Goal: Task Accomplishment & Management: Manage account settings

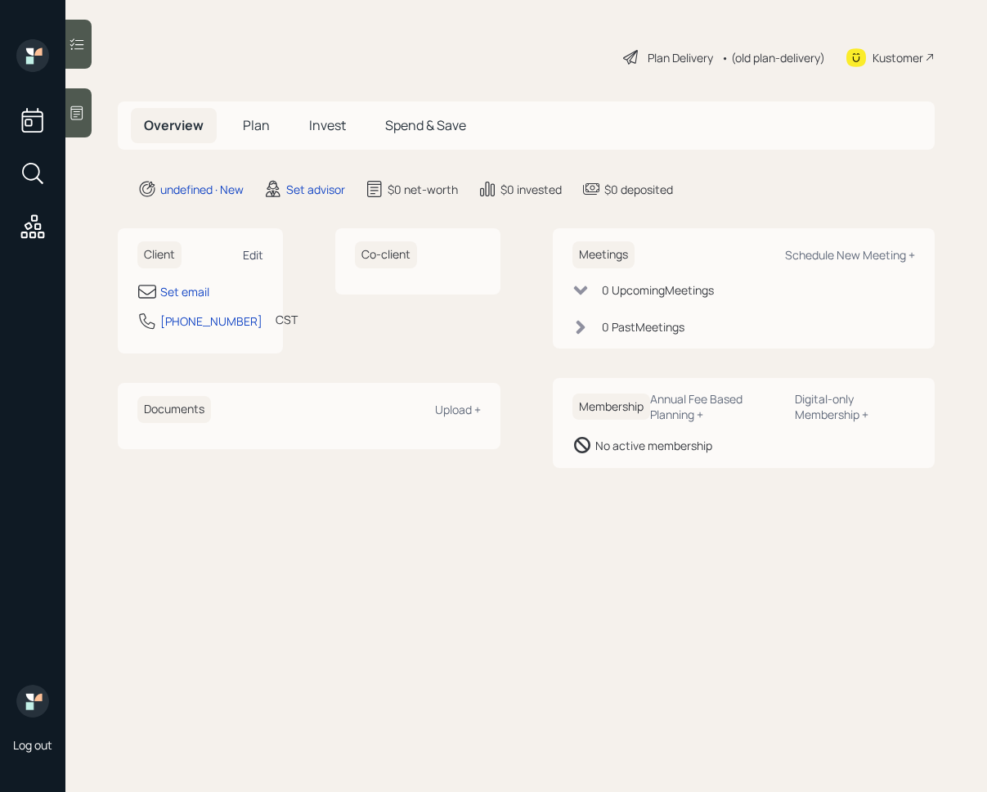
click at [255, 252] on div "Edit" at bounding box center [253, 255] width 20 height 16
select select "America/[GEOGRAPHIC_DATA]"
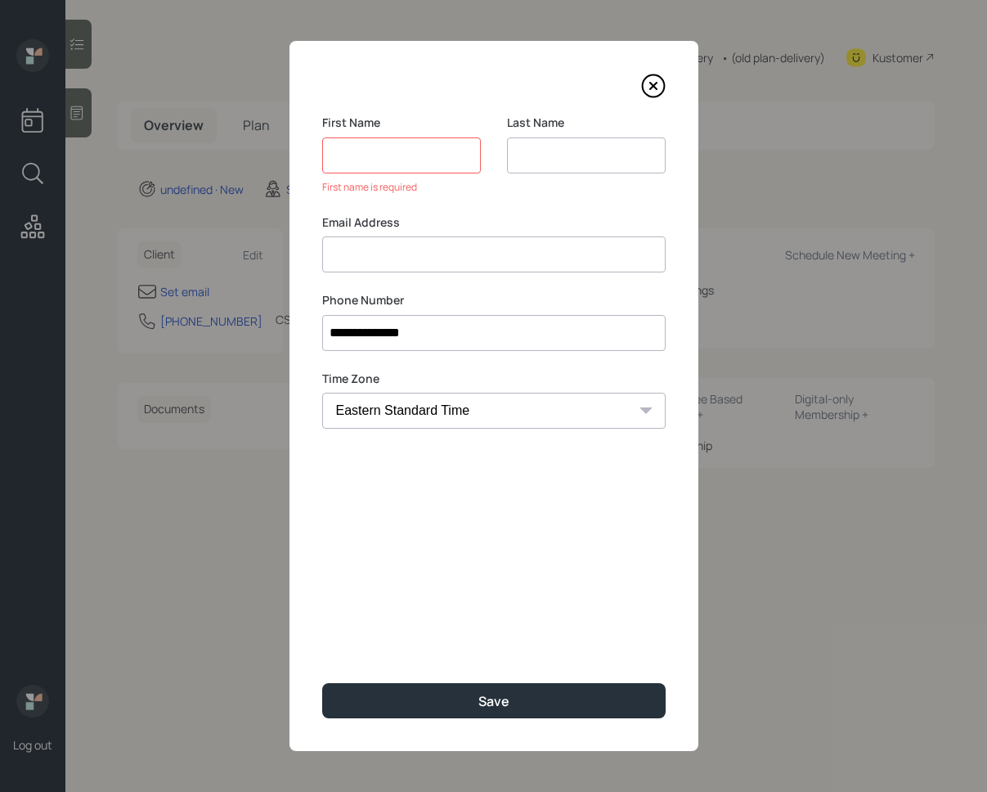
click at [466, 225] on div "Email Address" at bounding box center [494, 243] width 344 height 59
paste input "[PERSON_NAME] [PERSON_NAME] [EMAIL_ADDRESS][DOMAIN_NAME]"
drag, startPoint x: 465, startPoint y: 256, endPoint x: 280, endPoint y: 245, distance: 185.2
click at [280, 245] on div "**********" at bounding box center [493, 396] width 987 height 792
type input "[EMAIL_ADDRESS][DOMAIN_NAME]"
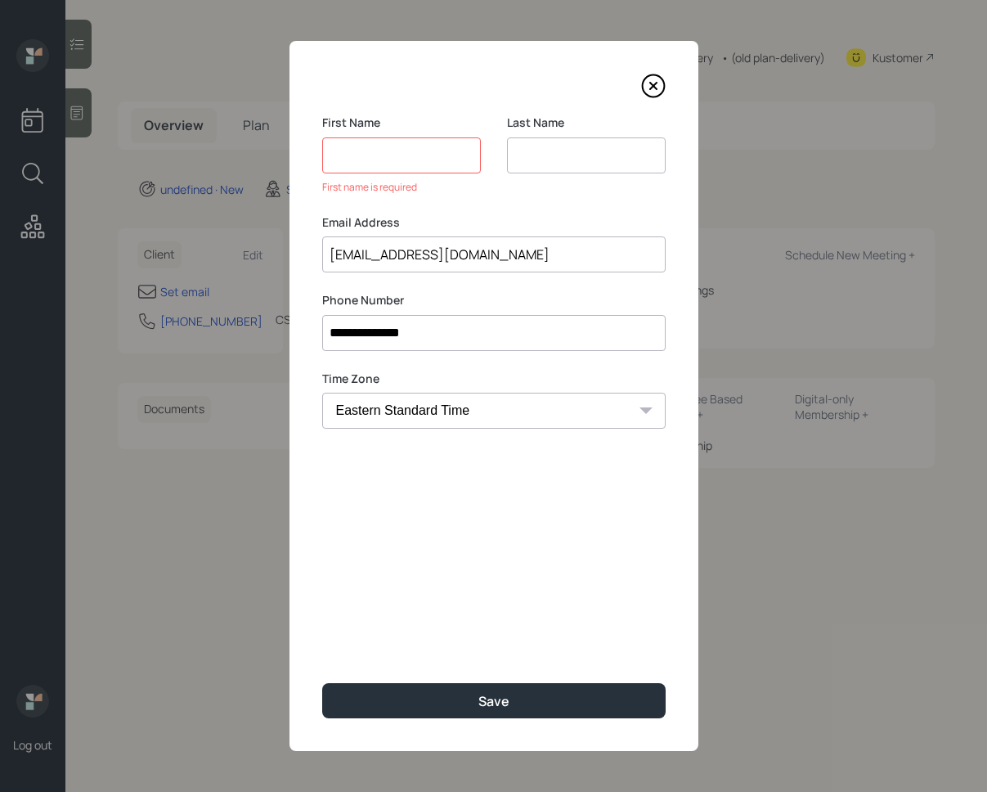
click at [336, 156] on input at bounding box center [401, 155] width 159 height 36
paste input "[PERSON_NAME] [PERSON_NAME]"
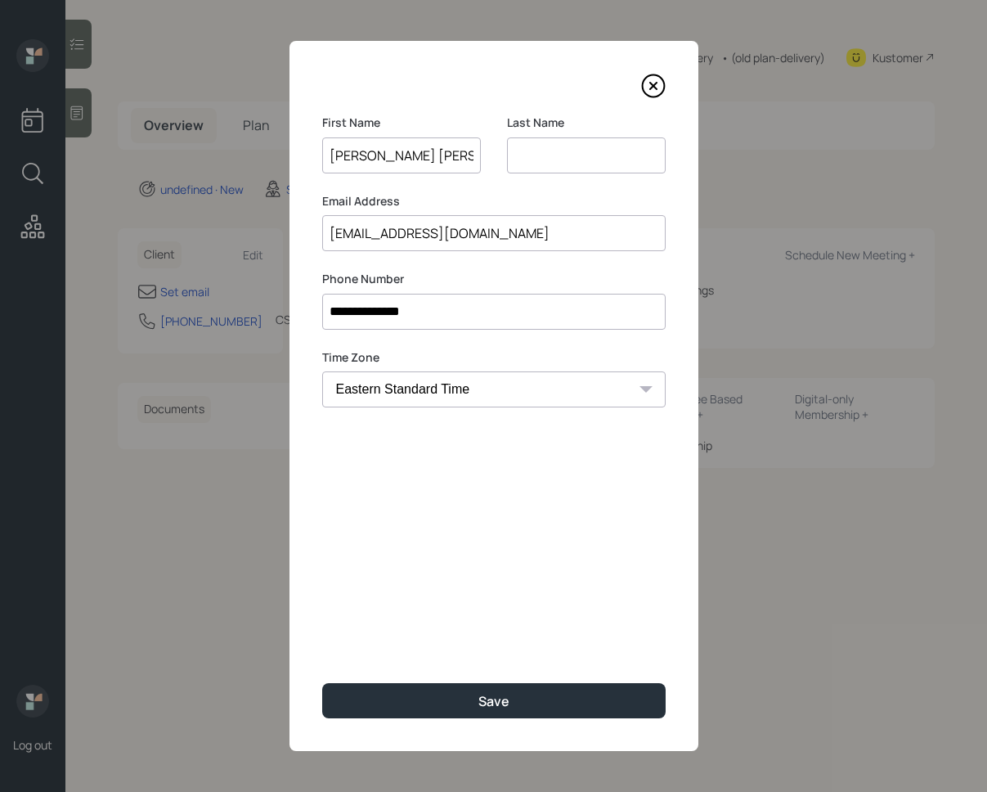
drag, startPoint x: 424, startPoint y: 155, endPoint x: 558, endPoint y: 177, distance: 135.3
click at [558, 177] on div "First Name [PERSON_NAME] [PERSON_NAME] Last Name" at bounding box center [494, 154] width 344 height 79
type input "[PERSON_NAME]"
click at [568, 159] on input at bounding box center [586, 155] width 159 height 36
paste input "[PERSON_NAME]"
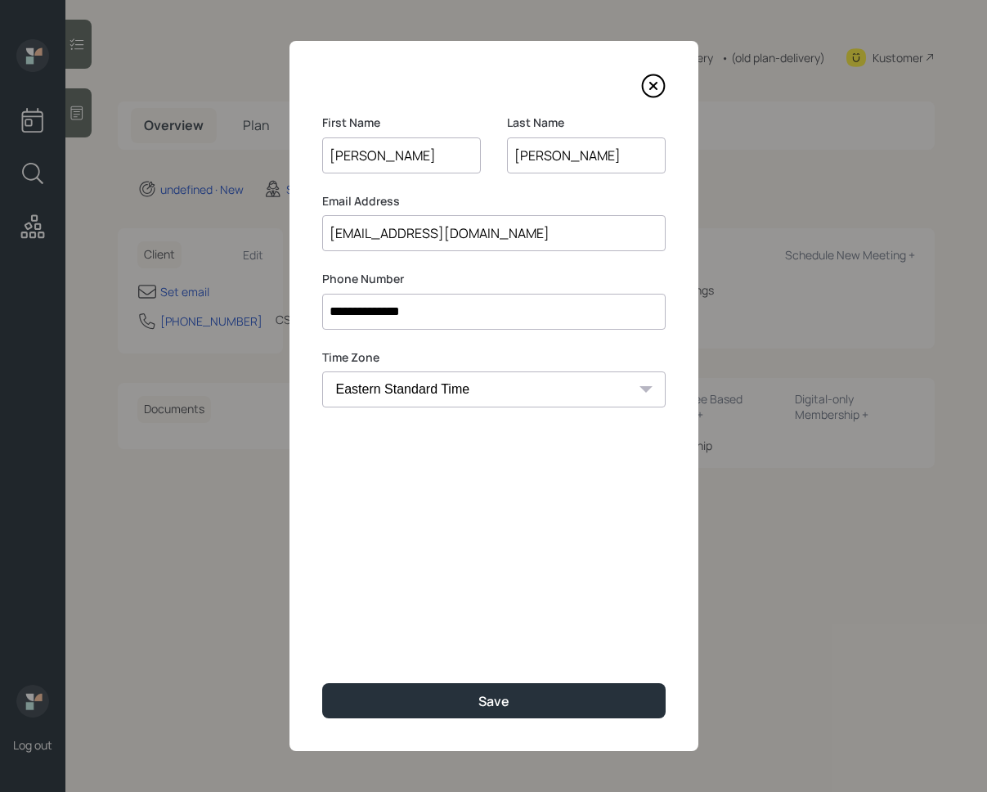
type input "[PERSON_NAME]"
click at [393, 156] on input "[PERSON_NAME]" at bounding box center [401, 155] width 159 height 36
type input "[PERSON_NAME]"
click at [514, 155] on input "[PERSON_NAME]" at bounding box center [586, 155] width 159 height 36
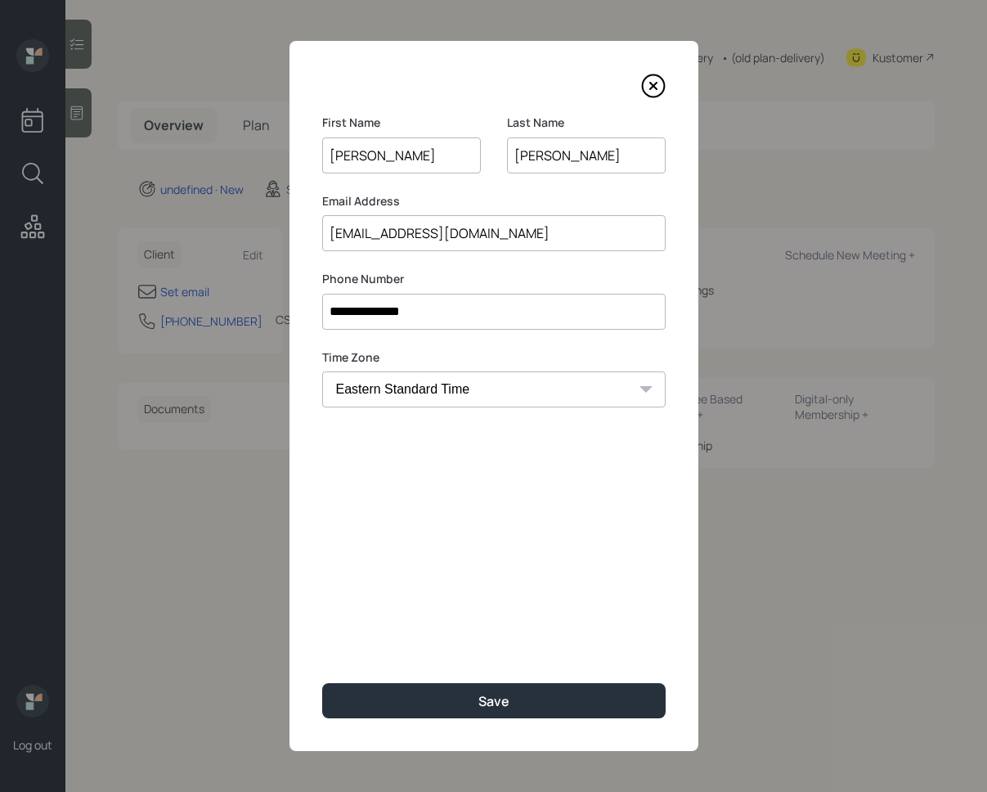
paste input "[PERSON_NAME]"
type input "[PERSON_NAME]"
click at [391, 155] on input "[PERSON_NAME]" at bounding box center [401, 155] width 159 height 36
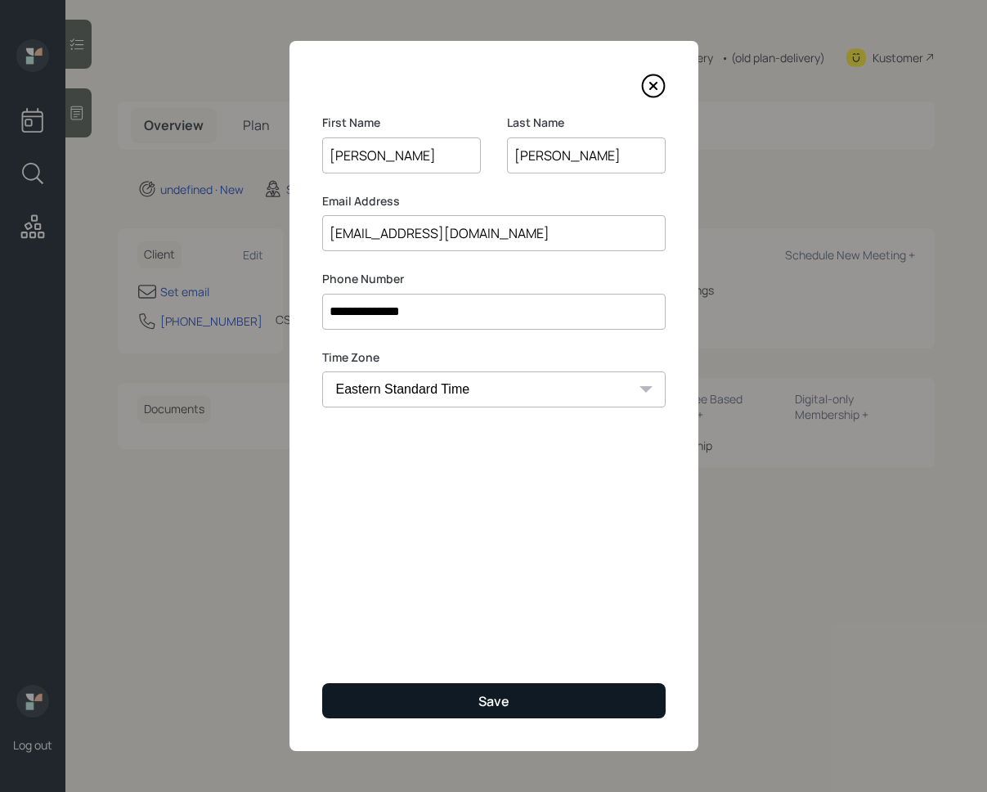
type input "[PERSON_NAME]"
click at [438, 712] on button "Save" at bounding box center [494, 700] width 344 height 35
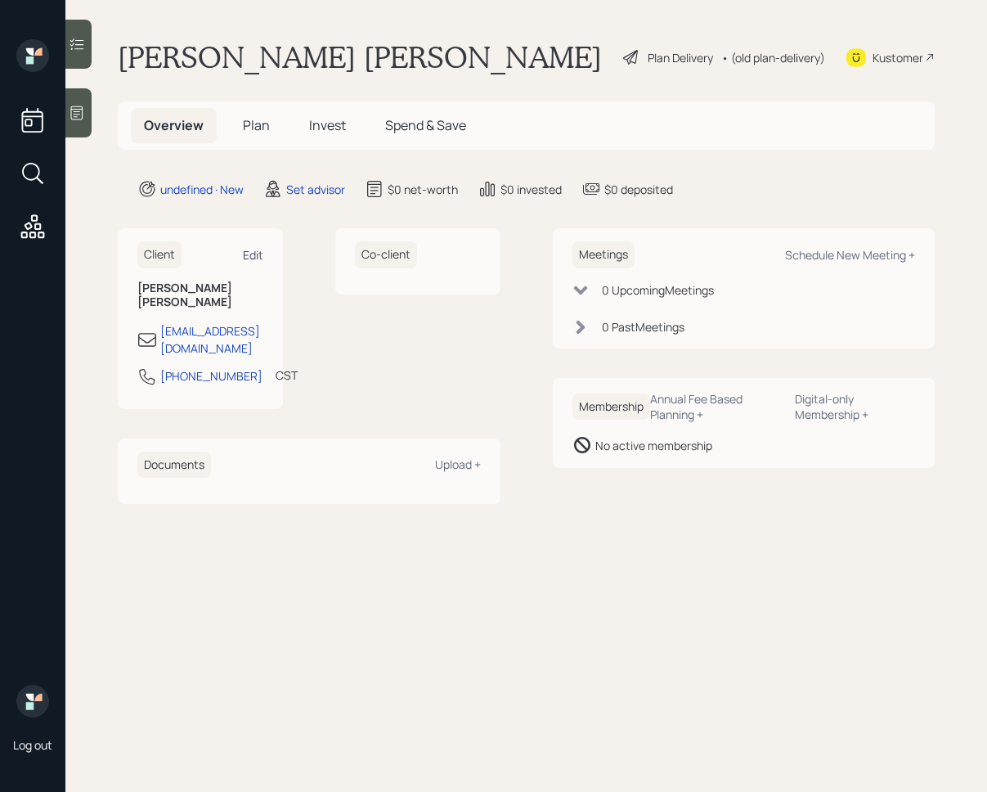
click at [249, 254] on div "Edit" at bounding box center [253, 255] width 20 height 16
select select "America/[GEOGRAPHIC_DATA]"
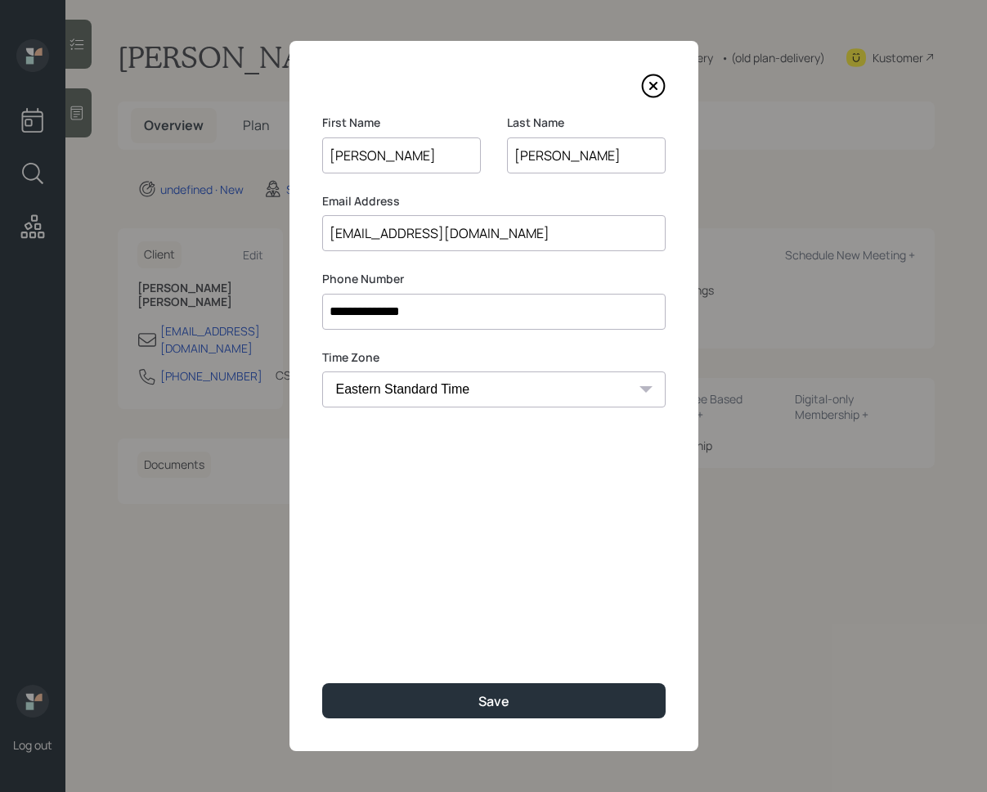
click at [344, 236] on input "[EMAIL_ADDRESS][DOMAIN_NAME]" at bounding box center [494, 233] width 344 height 36
click at [350, 236] on input "[EMAIL_ADDRESS][DOMAIN_NAME]" at bounding box center [494, 233] width 344 height 36
click at [355, 235] on input "[EMAIL_ADDRESS][DOMAIN_NAME]" at bounding box center [494, 233] width 344 height 36
click at [362, 236] on input "[EMAIL_ADDRESS][DOMAIN_NAME]" at bounding box center [494, 233] width 344 height 36
click at [448, 235] on input "[EMAIL_ADDRESS][DOMAIN_NAME]" at bounding box center [494, 233] width 344 height 36
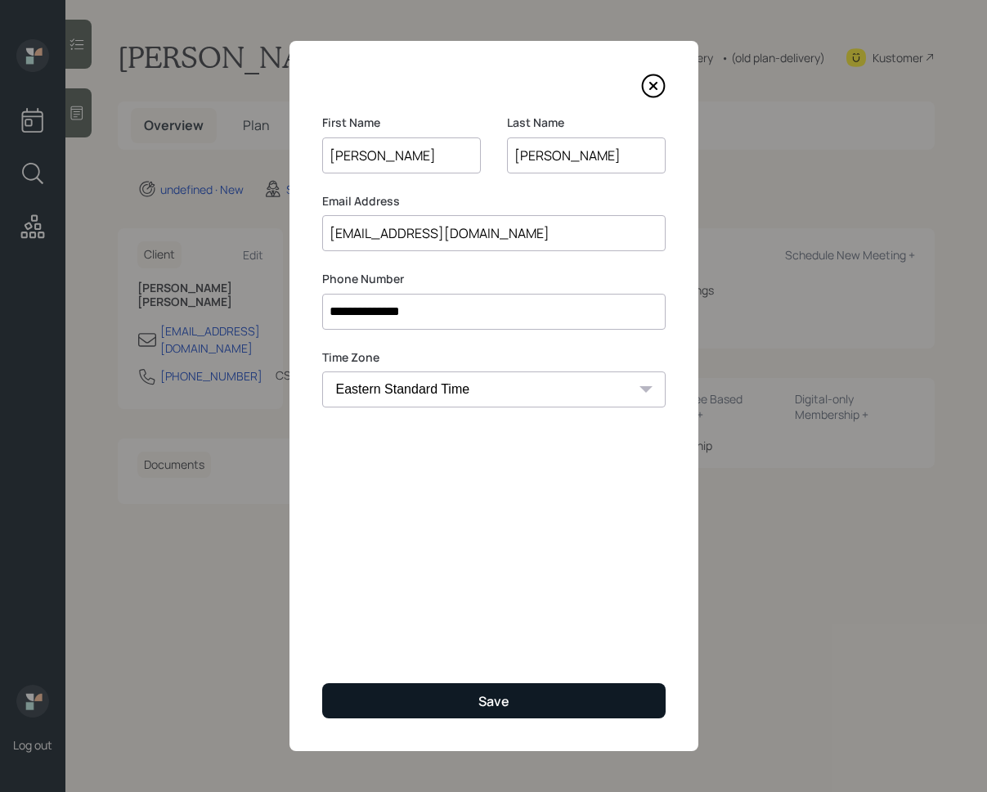
type input "[EMAIL_ADDRESS][DOMAIN_NAME]"
click at [476, 691] on button "Save" at bounding box center [494, 700] width 344 height 35
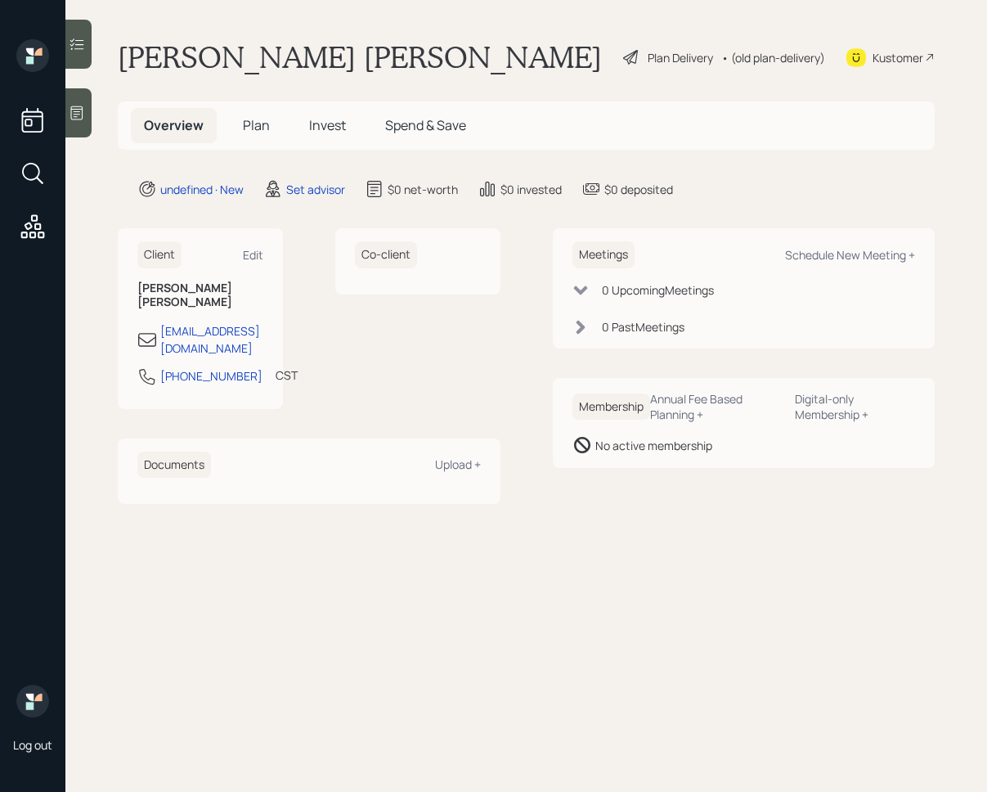
click at [819, 243] on div "Meetings Schedule New Meeting +" at bounding box center [745, 254] width 344 height 27
click at [849, 258] on div "Schedule New Meeting +" at bounding box center [850, 255] width 130 height 16
select select "round-[PERSON_NAME]"
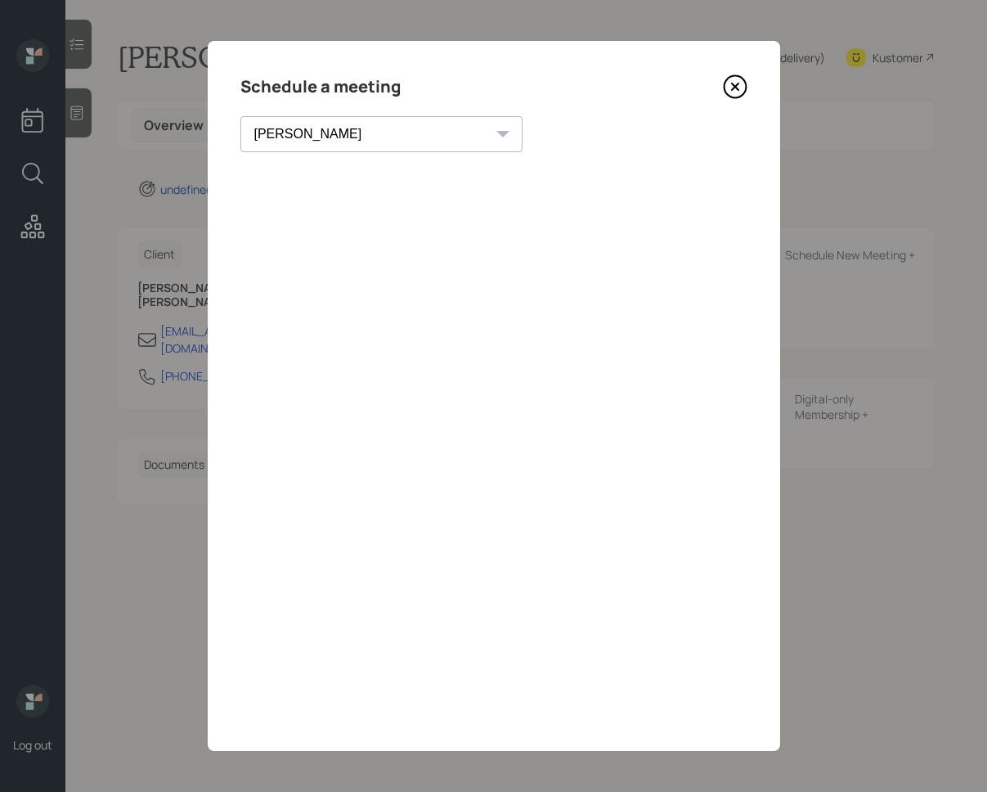
click at [738, 97] on icon at bounding box center [735, 86] width 25 height 25
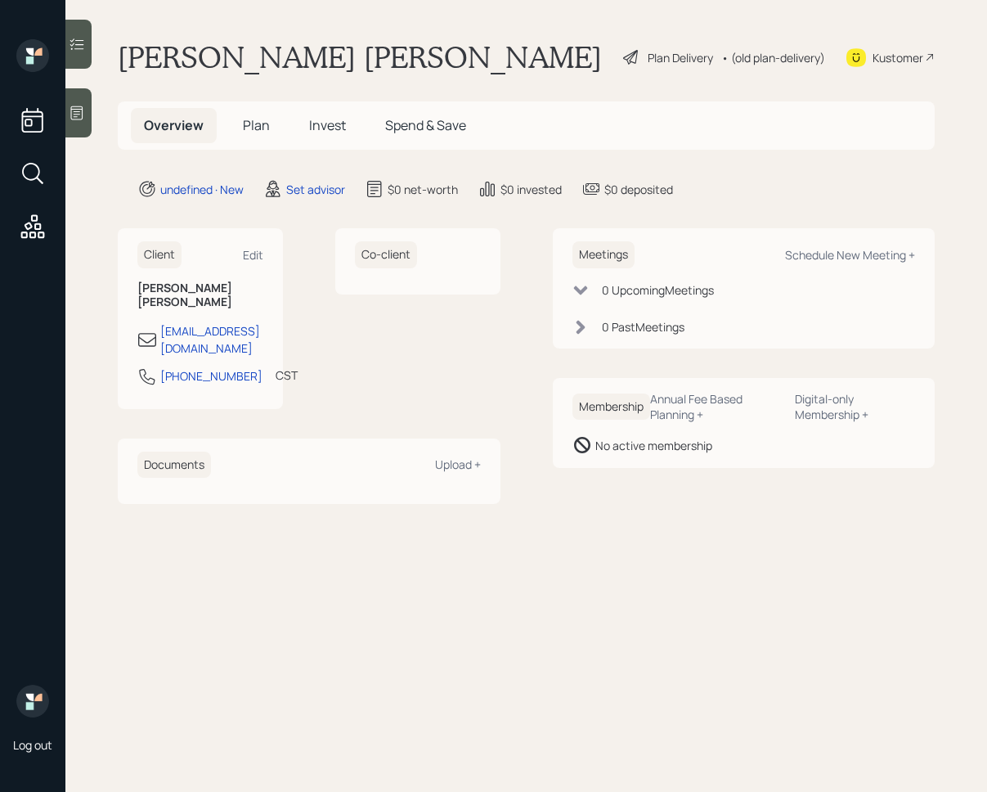
click at [76, 124] on div at bounding box center [78, 112] width 26 height 49
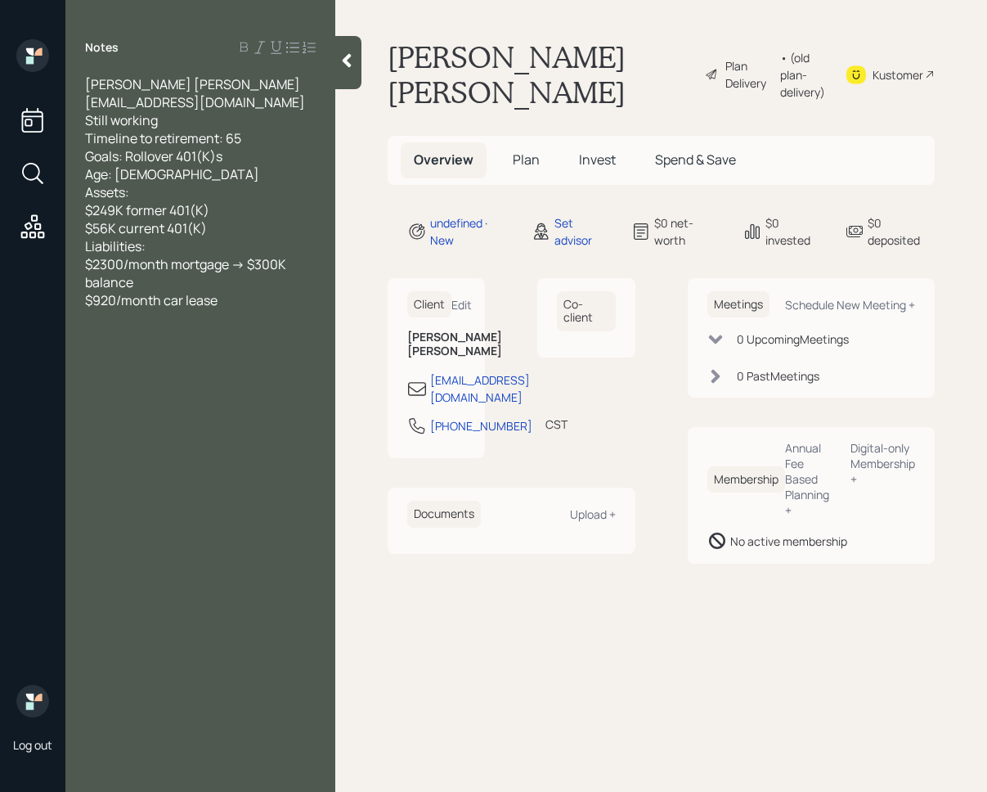
click at [347, 59] on icon at bounding box center [347, 61] width 9 height 14
